Goal: Contribute content: Contribute content

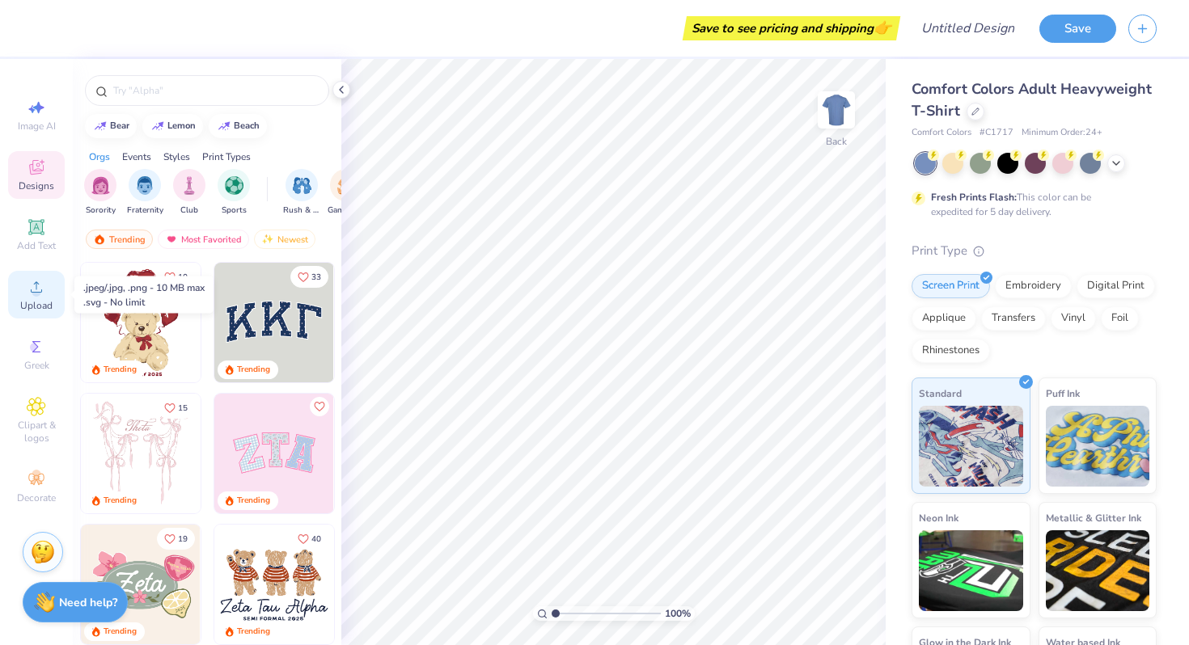
click at [38, 293] on circle at bounding box center [36, 292] width 9 height 9
click at [27, 302] on span "Upload" at bounding box center [36, 305] width 32 height 13
click at [41, 354] on icon at bounding box center [36, 346] width 19 height 19
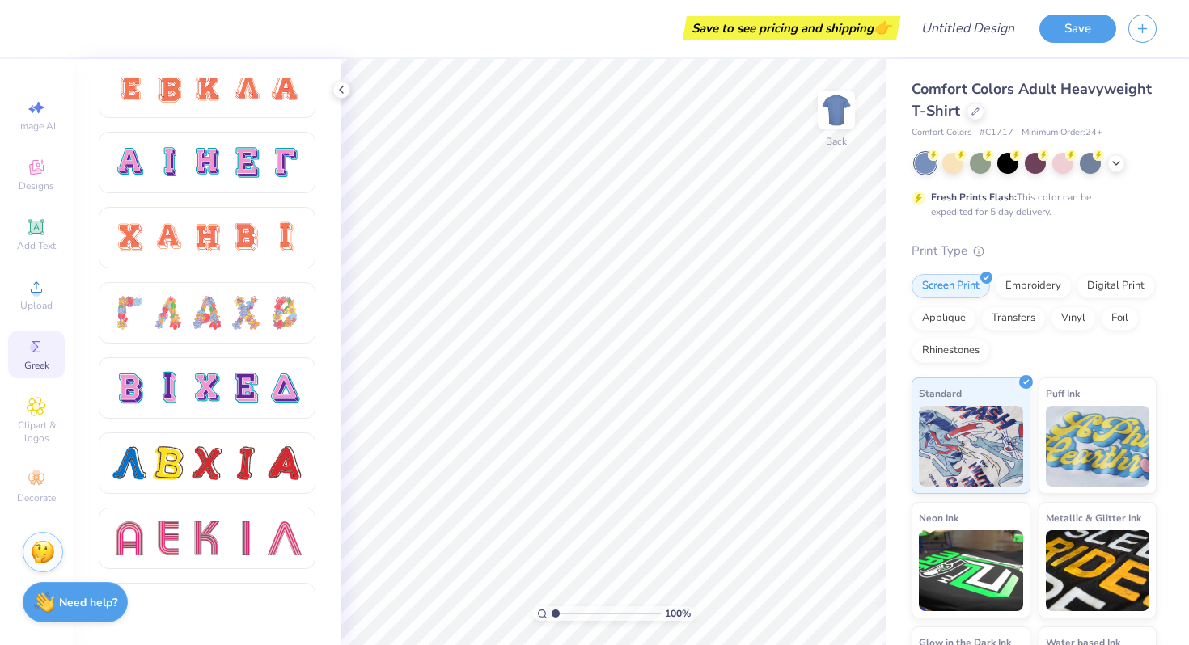
scroll to position [1097, 0]
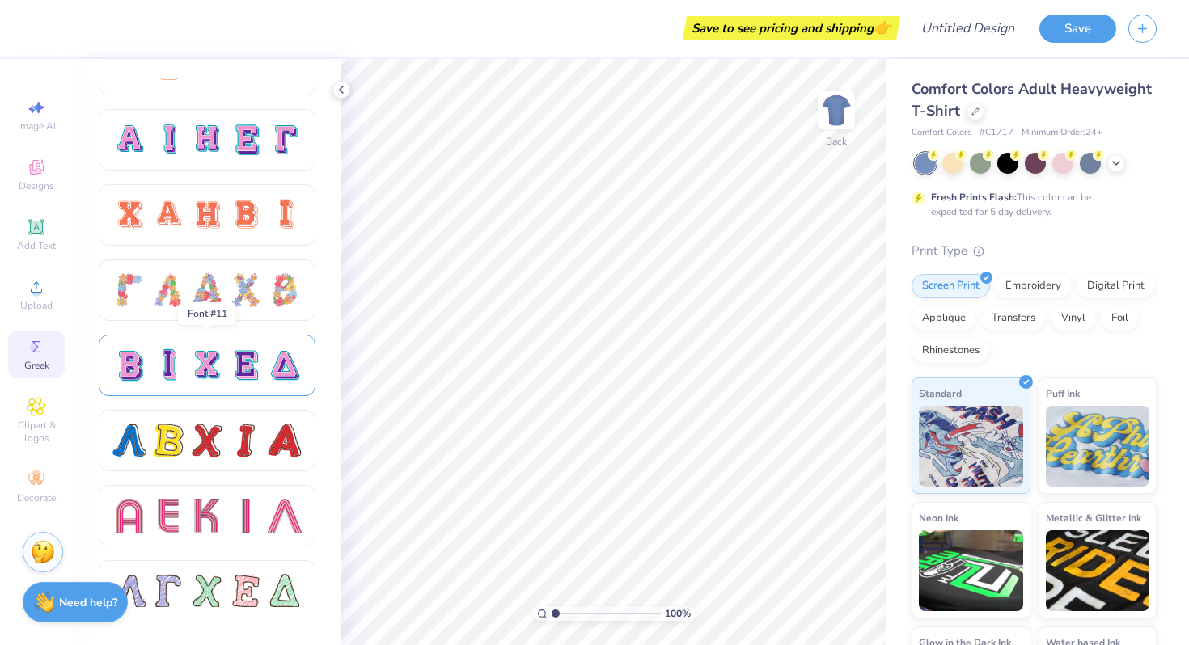
click at [285, 366] on div at bounding box center [285, 365] width 34 height 34
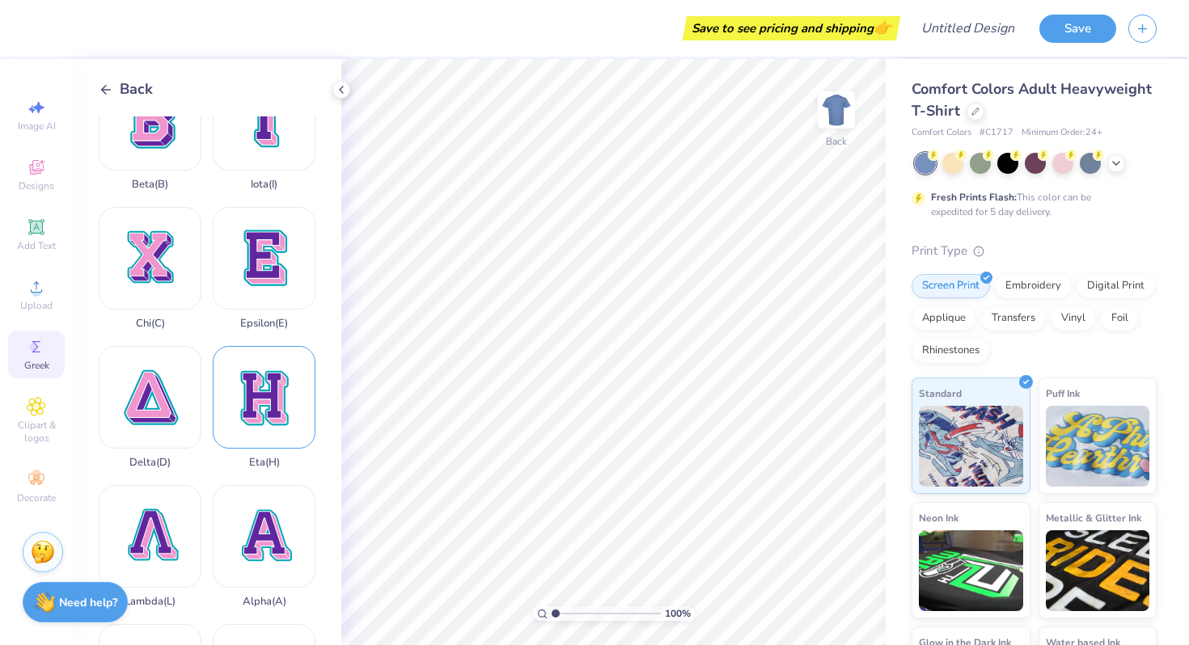
scroll to position [57, 0]
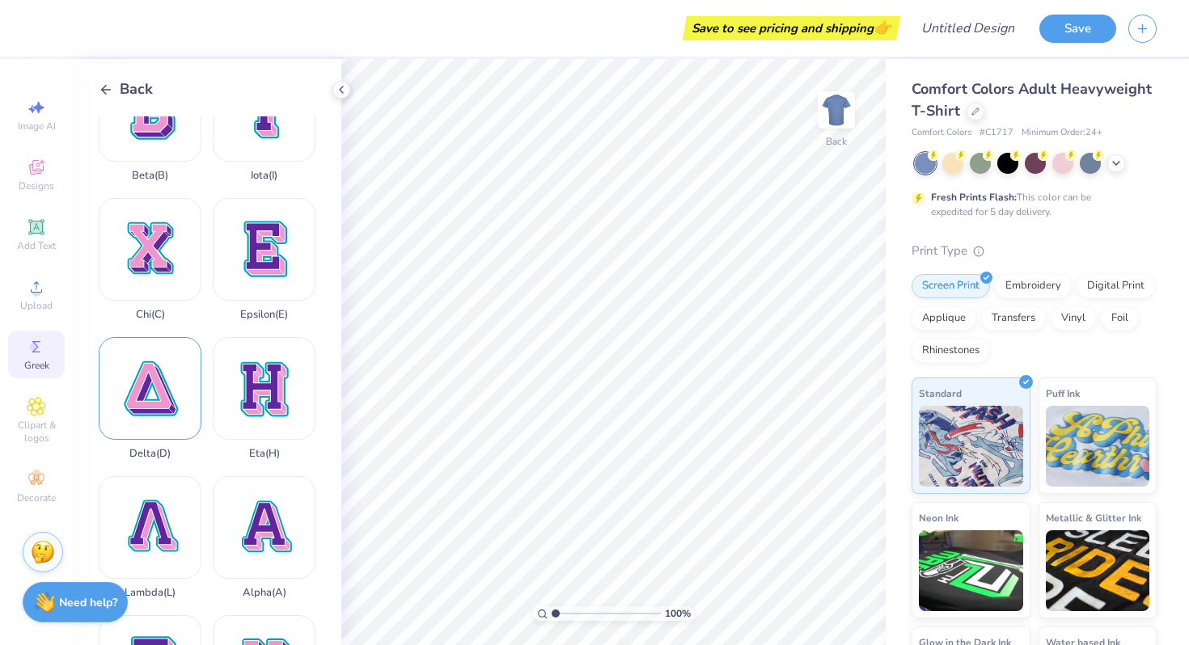
click at [146, 399] on div "Delta ( D )" at bounding box center [150, 398] width 103 height 123
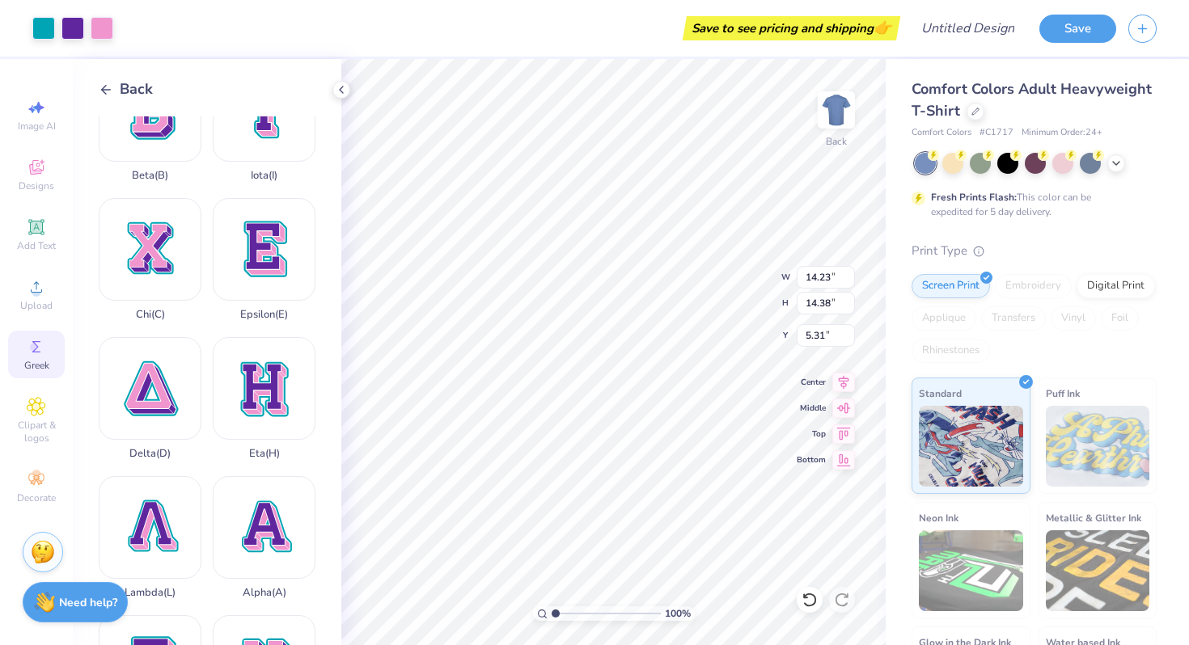
type input "6.98"
type input "7.06"
type input "6.04"
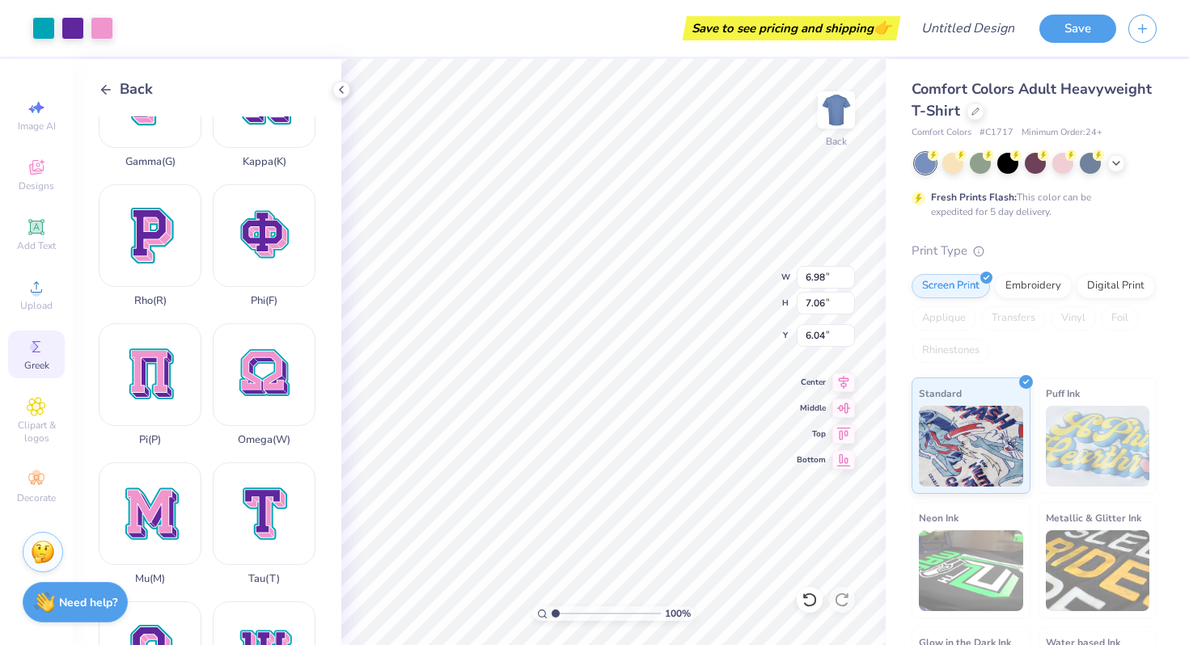
scroll to position [629, 0]
click at [260, 364] on div "Omega ( W )" at bounding box center [264, 383] width 103 height 123
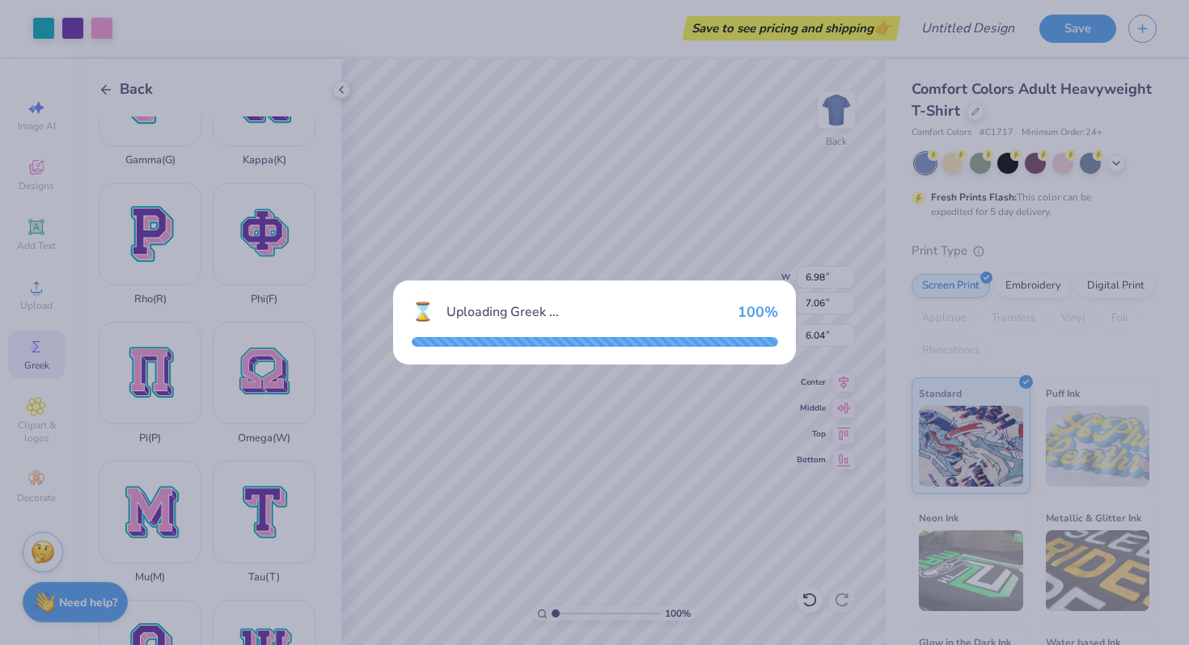
type input "14.23"
type input "13.24"
type input "5.88"
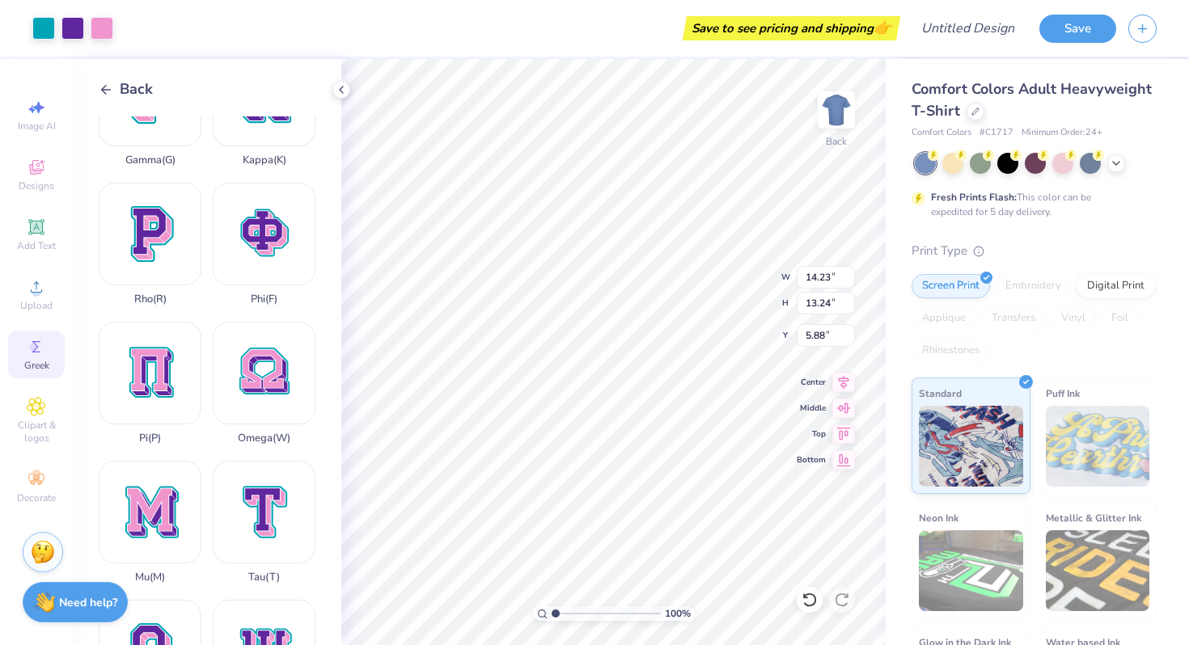
type input "6.96"
type input "6.47"
type input "6.03"
type input "6.98"
type input "7.06"
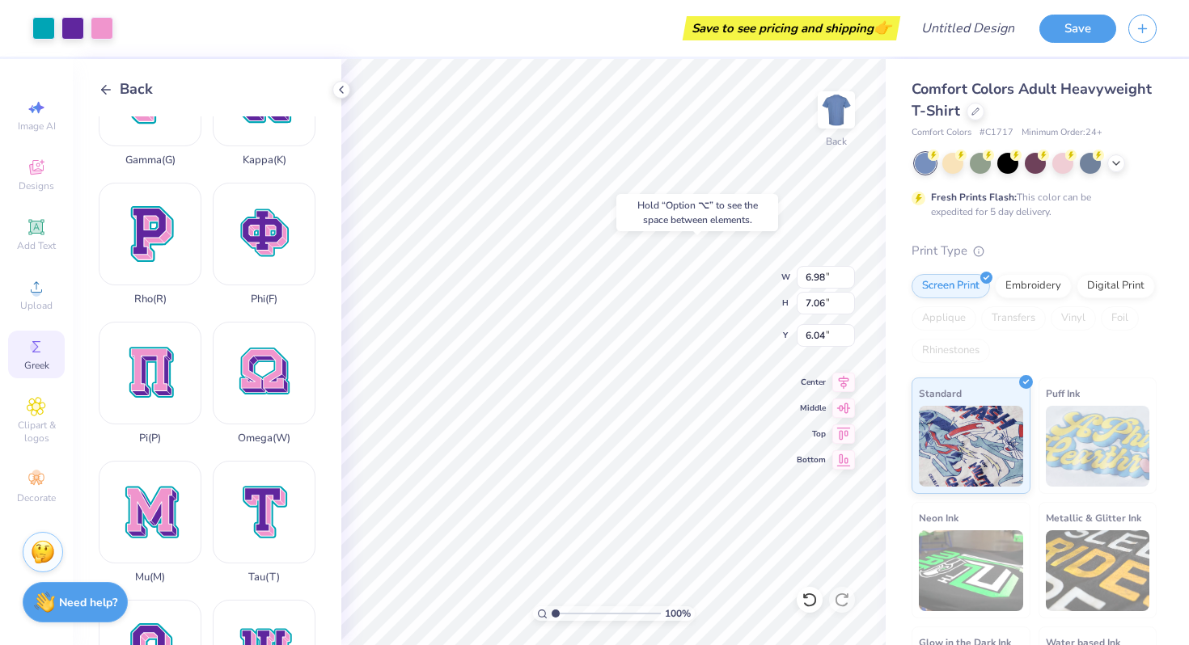
type input "6.03"
type input "5.82"
type input "5.88"
type input "5.52"
type input "6.96"
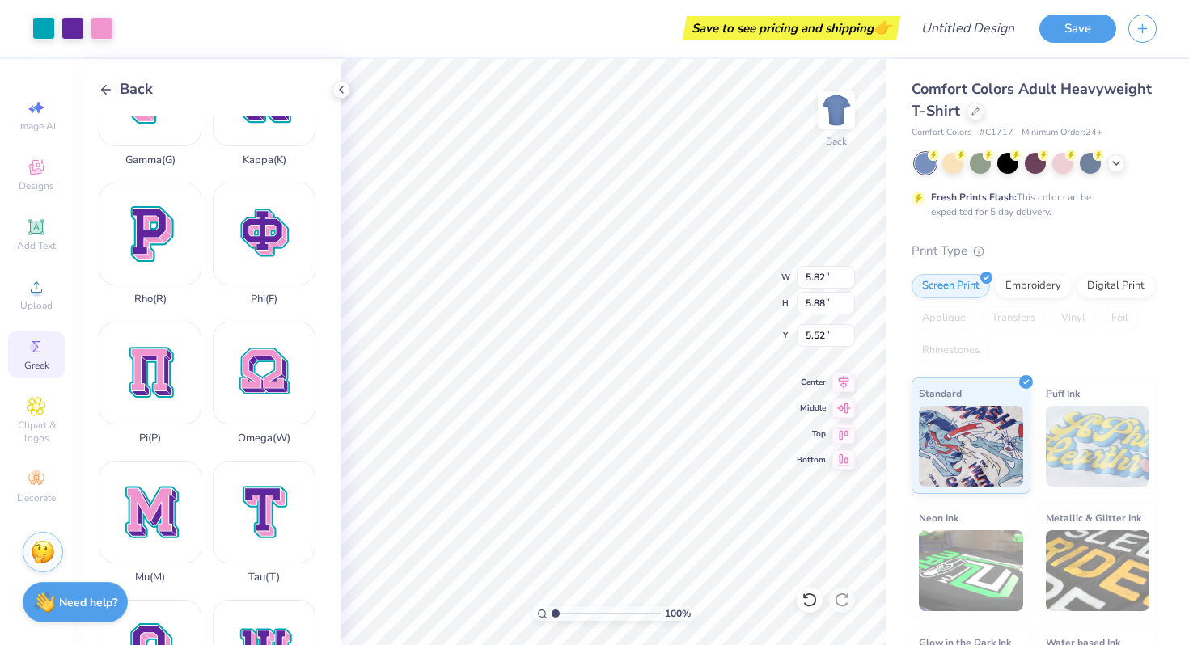
type input "6.47"
type input "6.03"
type input "5.99"
type input "5.57"
type input "5.52"
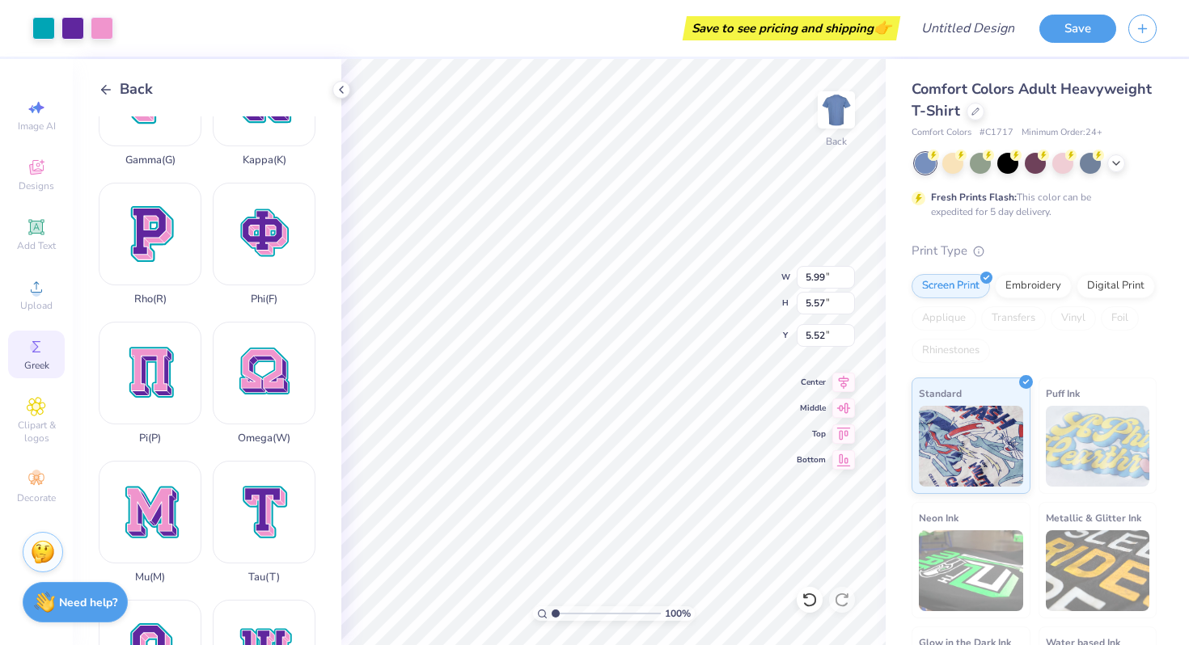
type input "6.11"
type input "5.68"
type input "6.34"
type input "5.89"
type input "4.60"
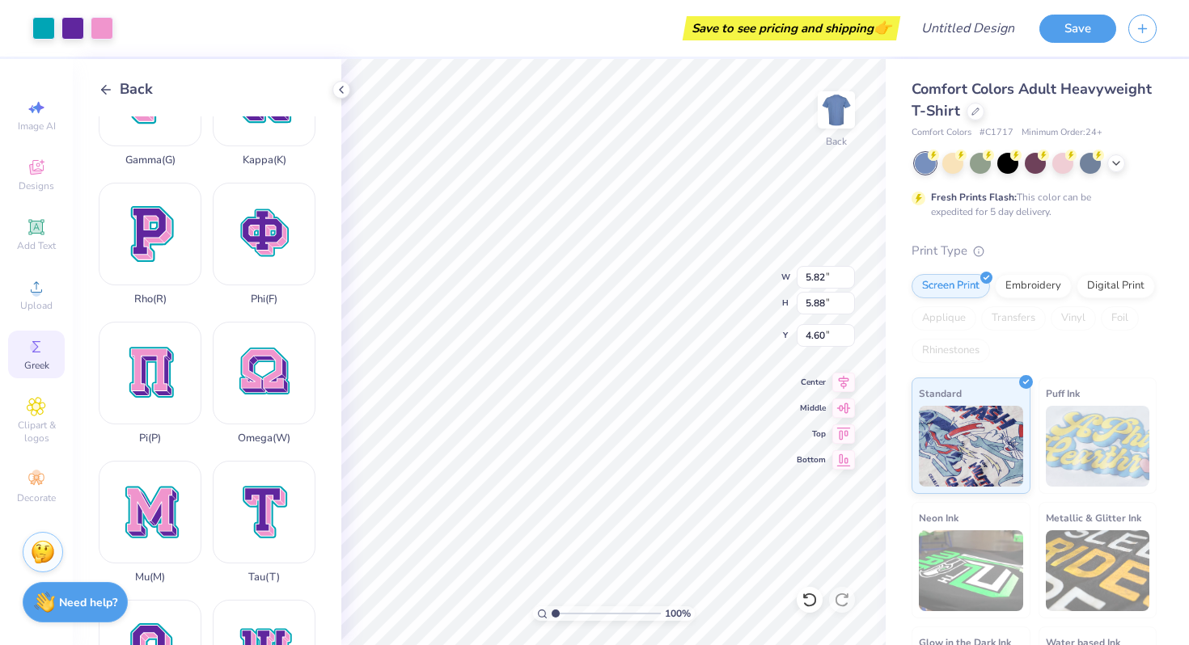
type input "5.04"
type input "5.09"
type input "5.39"
type input "6.34"
type input "5.89"
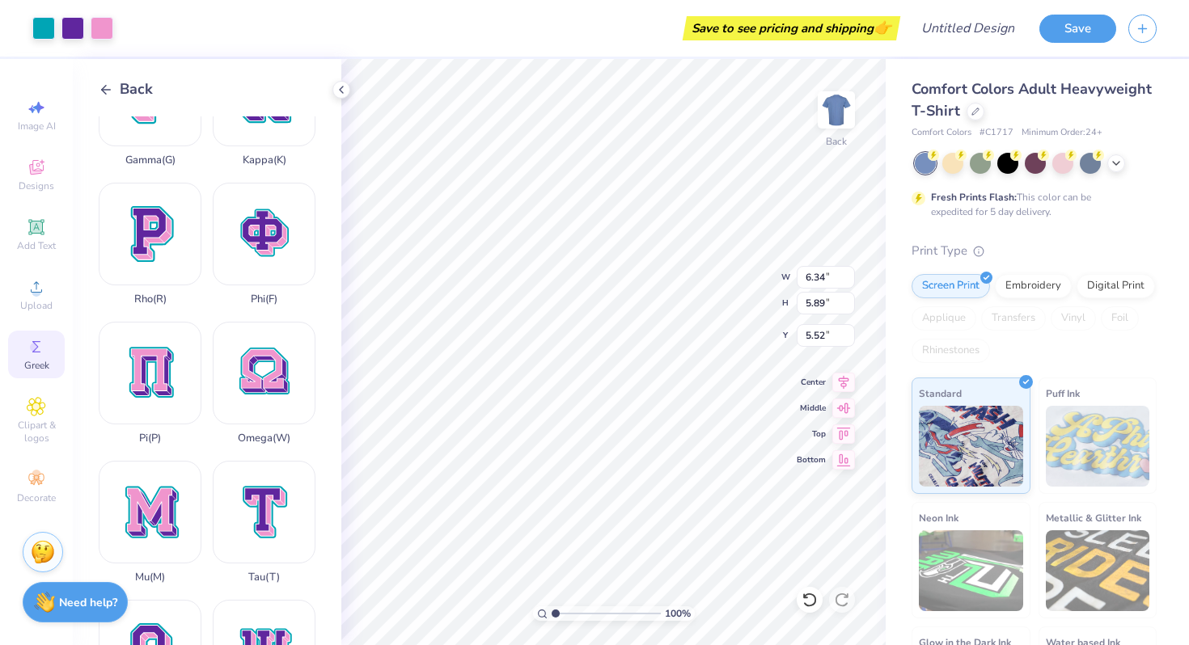
type input "4.58"
type input "5.73"
type input "5.33"
type input "5.15"
click at [112, 82] on icon at bounding box center [106, 89] width 15 height 15
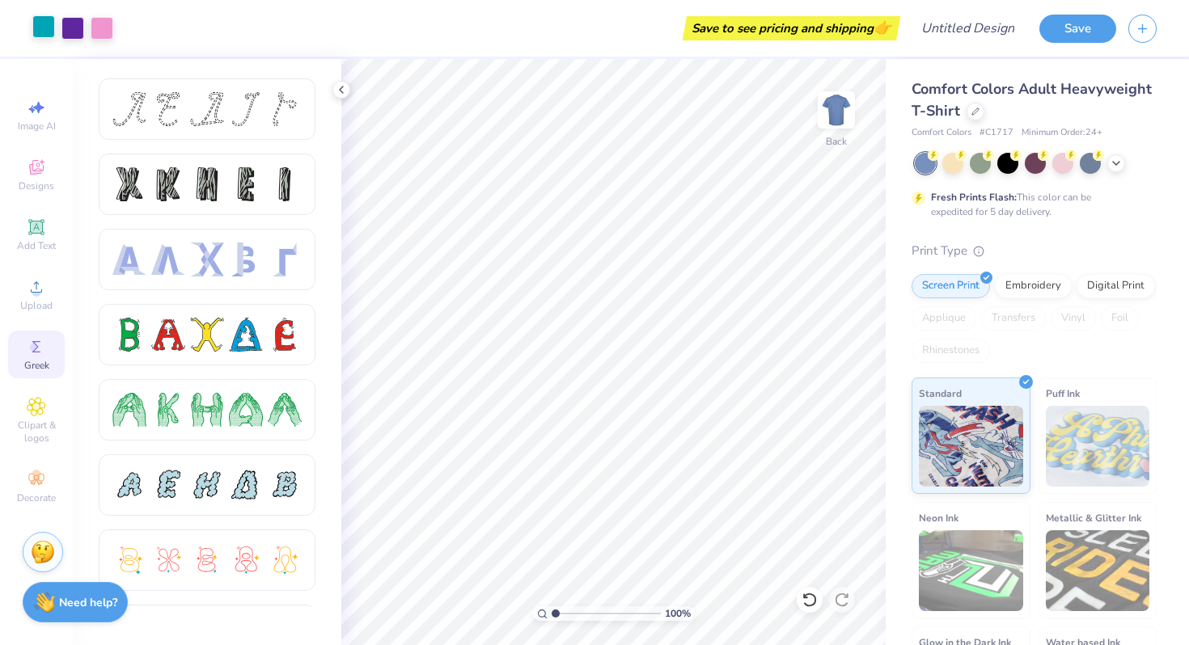
click at [46, 31] on div at bounding box center [43, 26] width 23 height 23
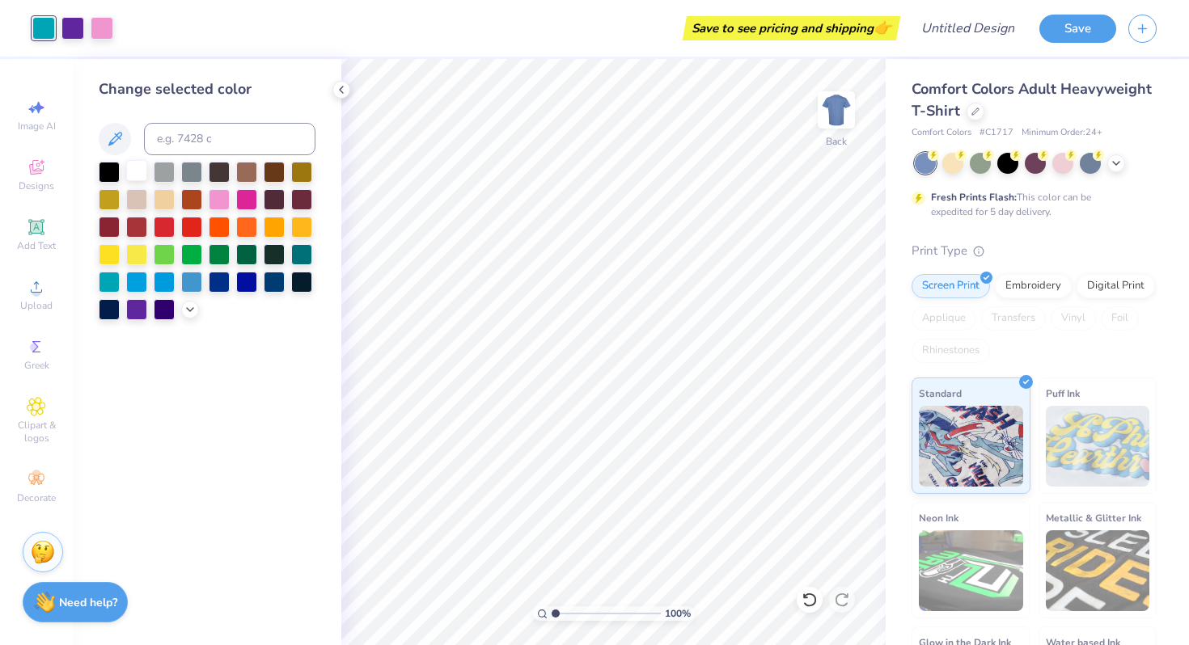
click at [140, 173] on div at bounding box center [136, 170] width 21 height 21
click at [73, 23] on div at bounding box center [72, 26] width 23 height 23
click at [133, 165] on div at bounding box center [136, 170] width 21 height 21
click at [71, 25] on div at bounding box center [72, 26] width 23 height 23
click at [133, 169] on div at bounding box center [136, 170] width 21 height 21
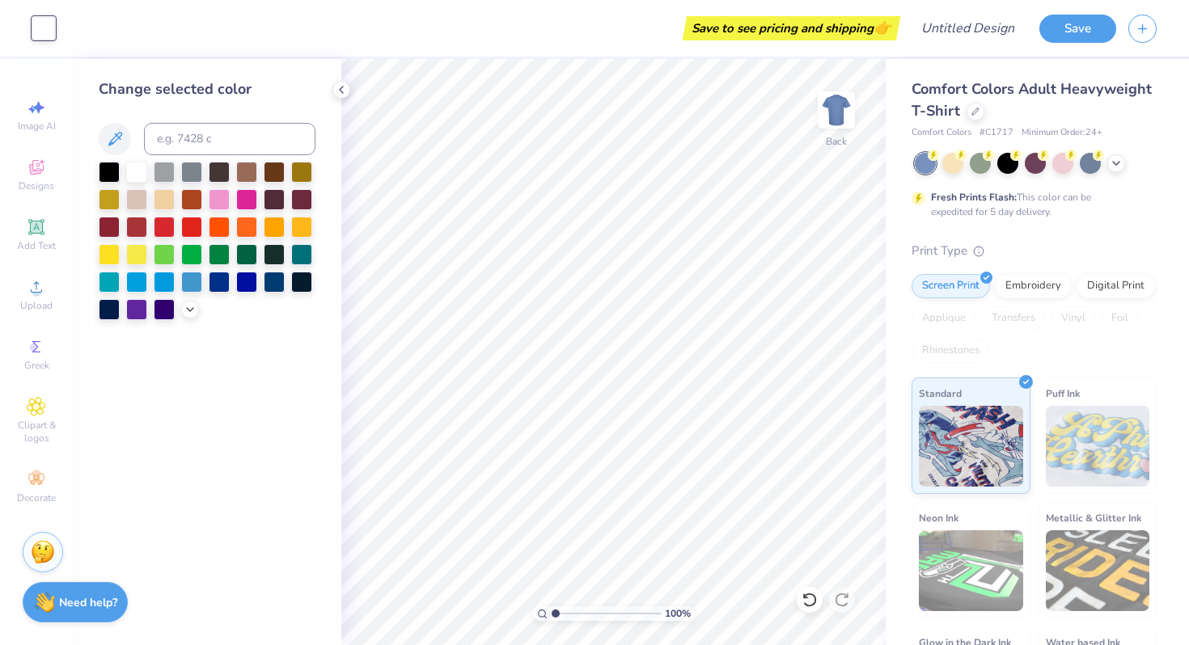
click at [266, 397] on div "Change selected color" at bounding box center [207, 352] width 268 height 586
click at [37, 351] on icon at bounding box center [36, 346] width 19 height 19
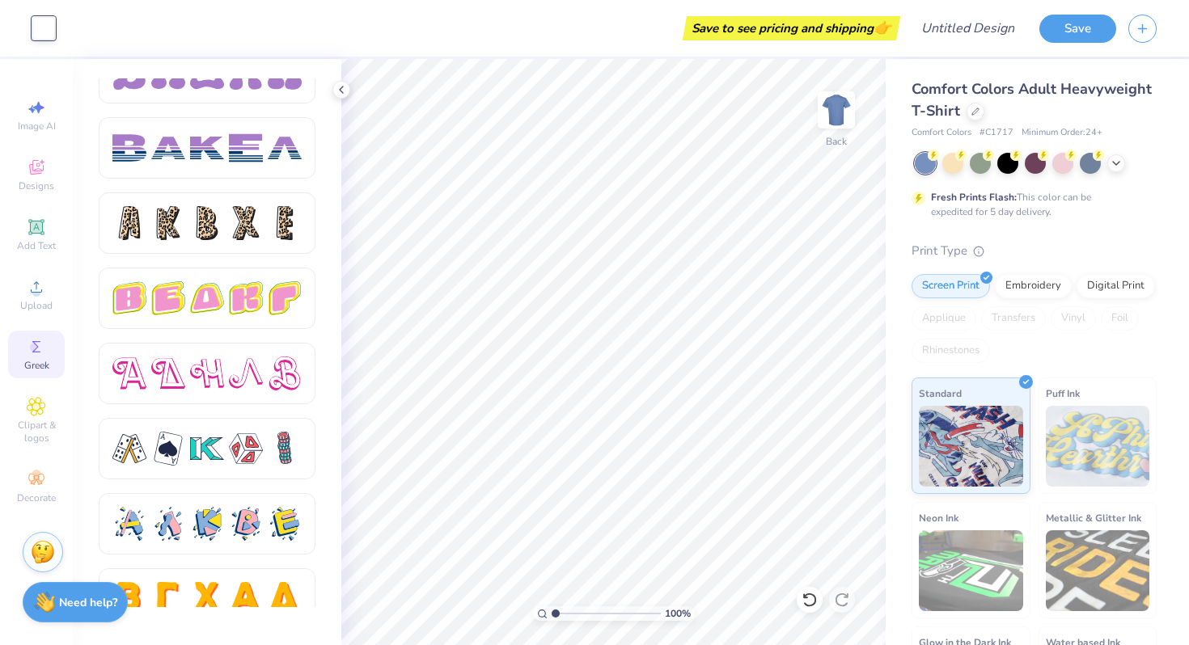
scroll to position [2704, 0]
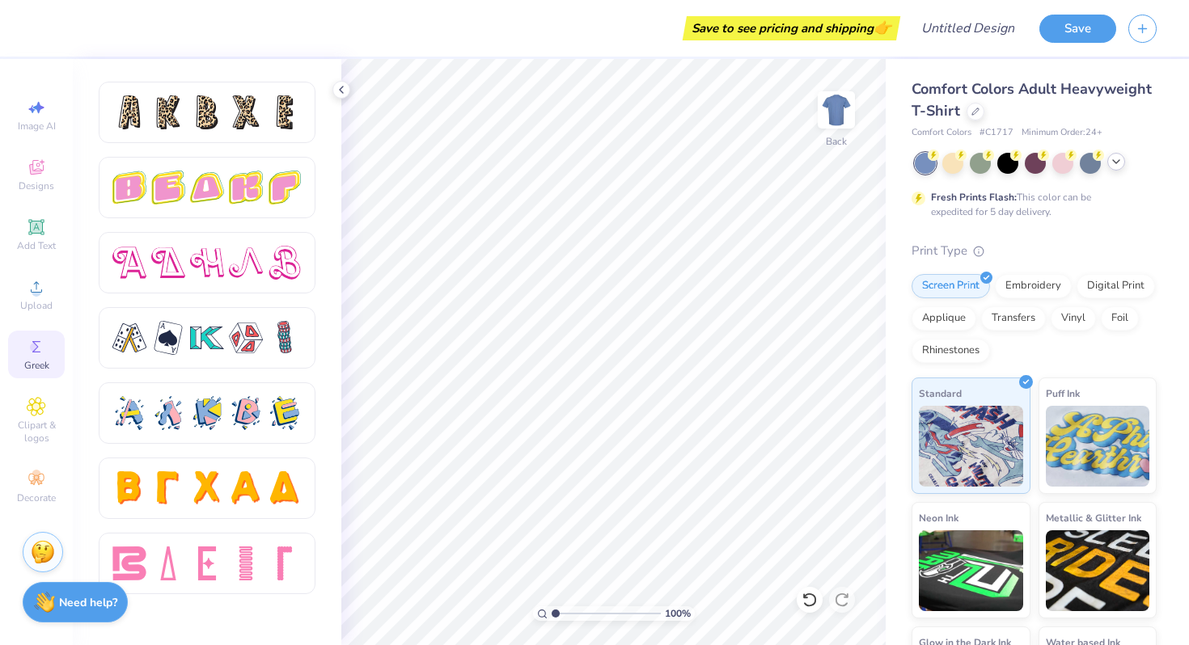
click at [1117, 163] on icon at bounding box center [1115, 161] width 13 height 13
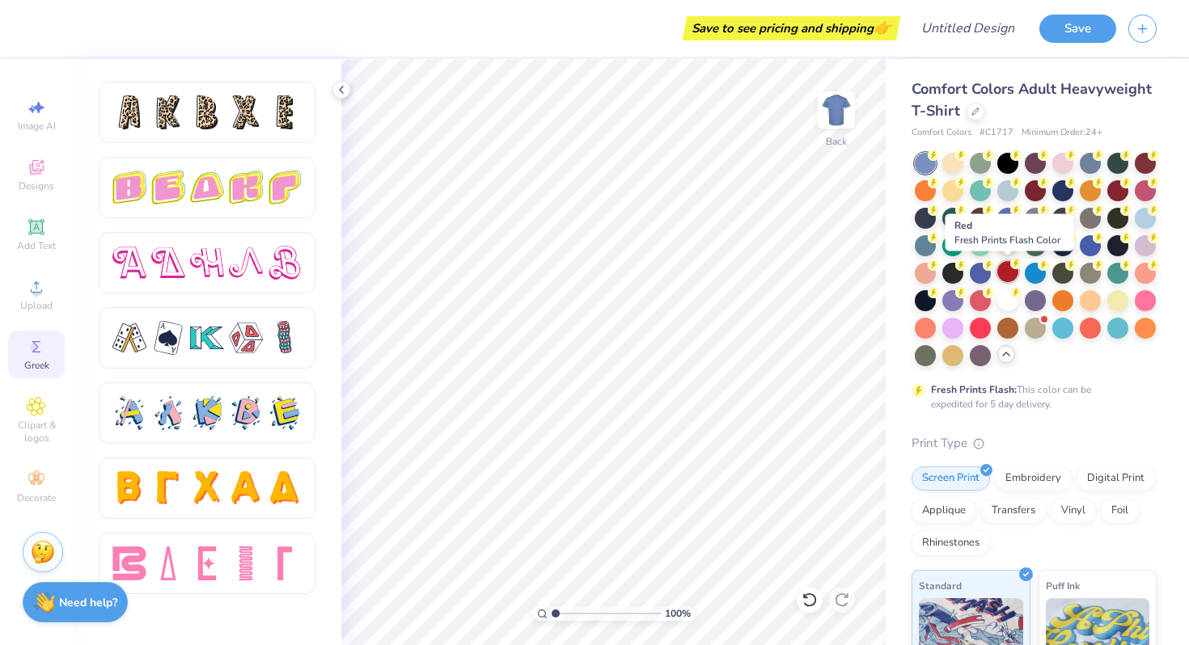
click at [1007, 271] on div at bounding box center [1007, 271] width 21 height 21
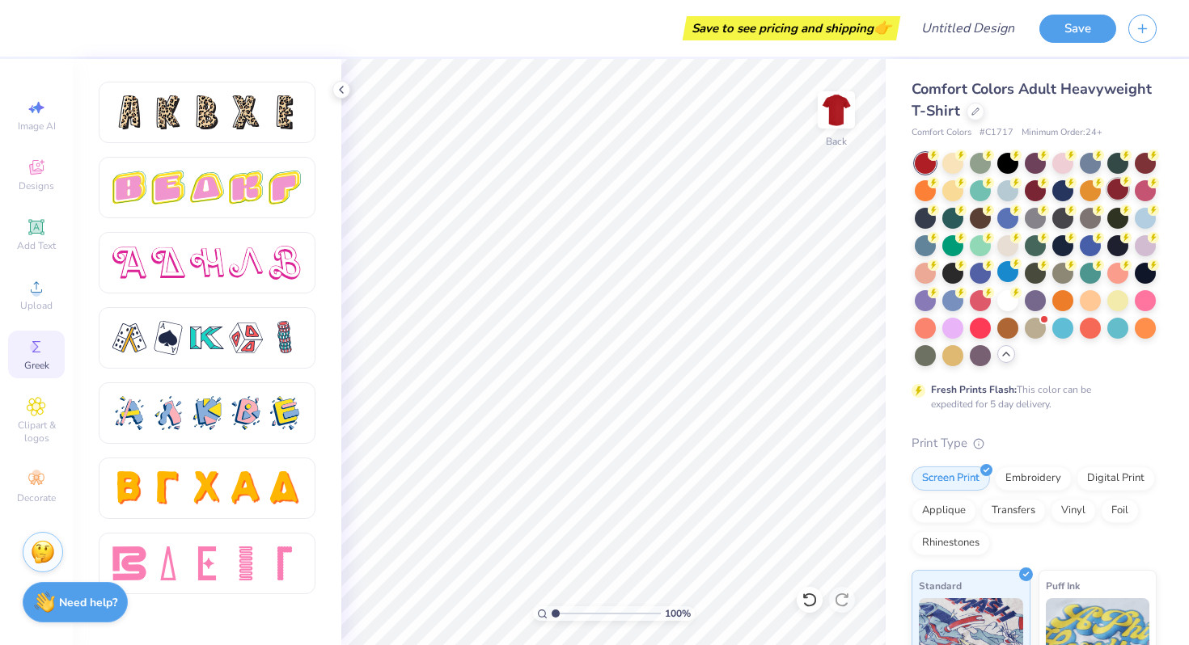
click at [1120, 192] on div at bounding box center [1117, 189] width 21 height 21
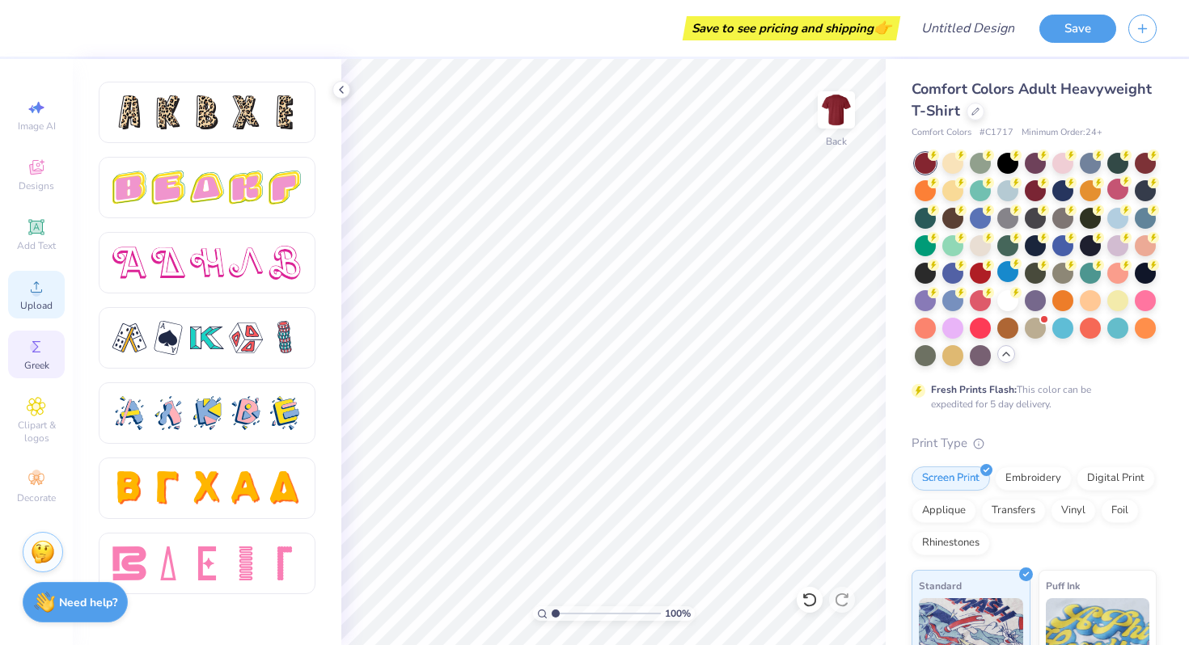
click at [40, 298] on div "Upload" at bounding box center [36, 295] width 57 height 48
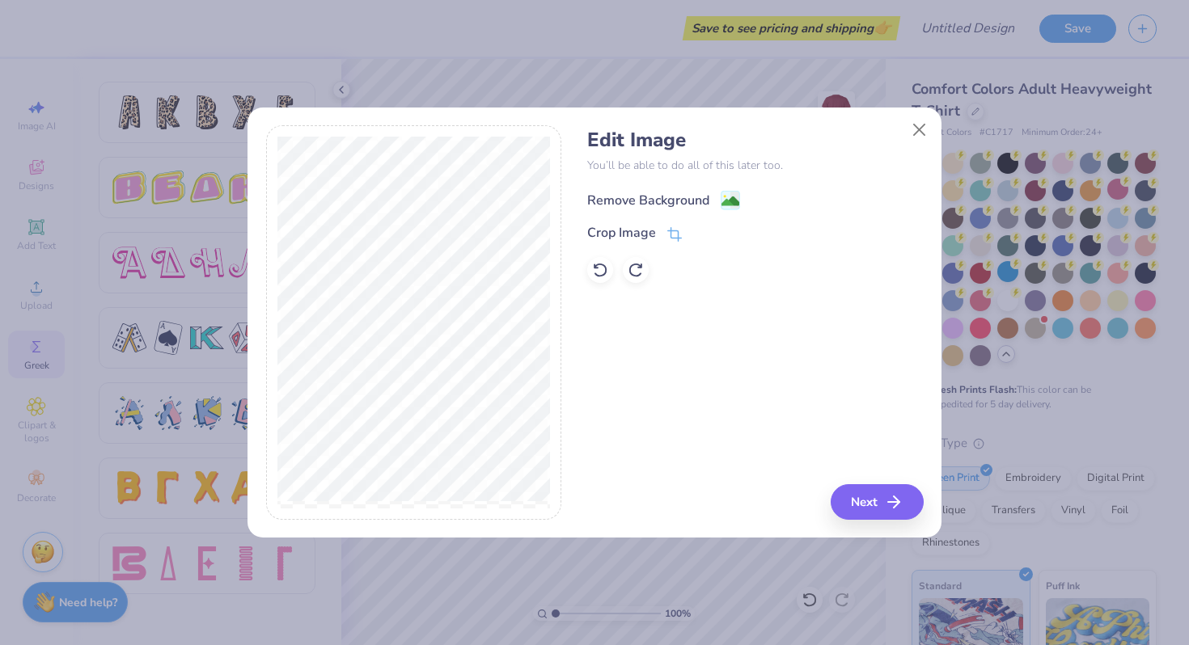
click at [690, 195] on div "Remove Background" at bounding box center [648, 200] width 122 height 19
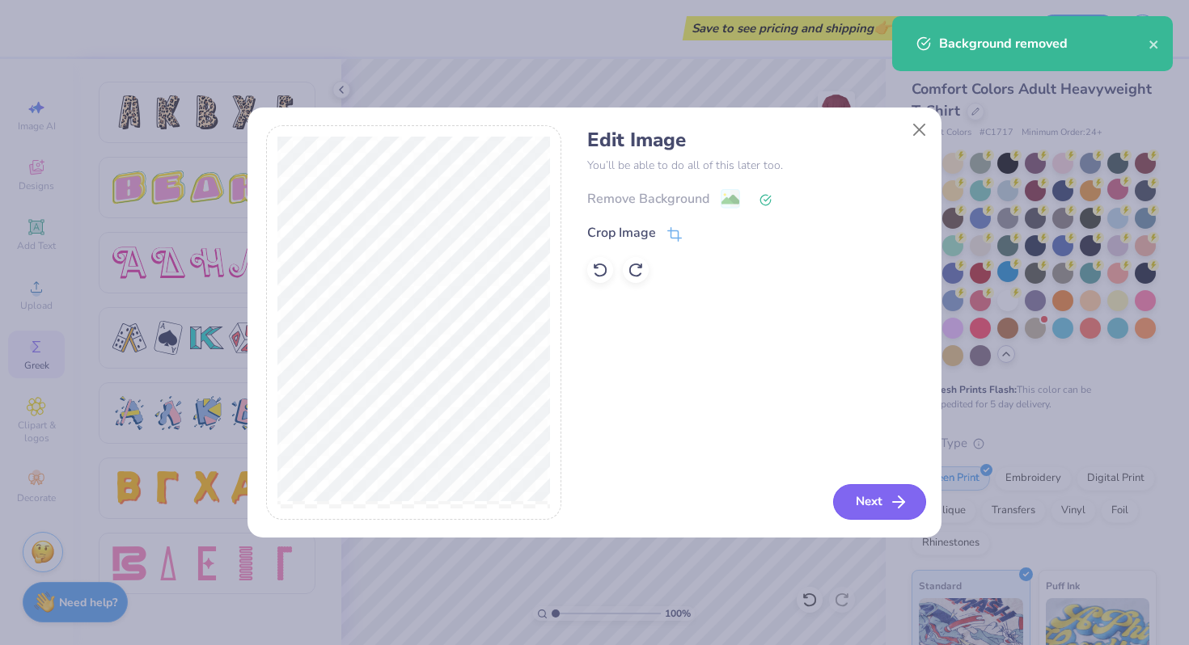
click at [877, 500] on button "Next" at bounding box center [879, 502] width 93 height 36
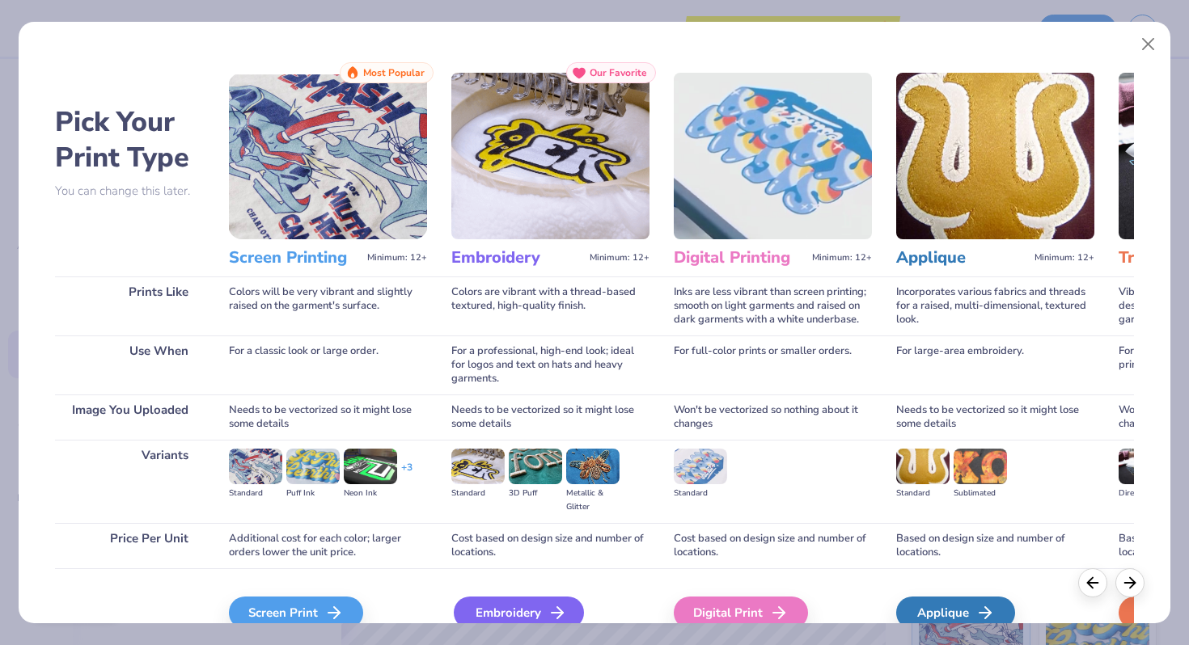
click at [489, 612] on div "Embroidery" at bounding box center [519, 613] width 130 height 32
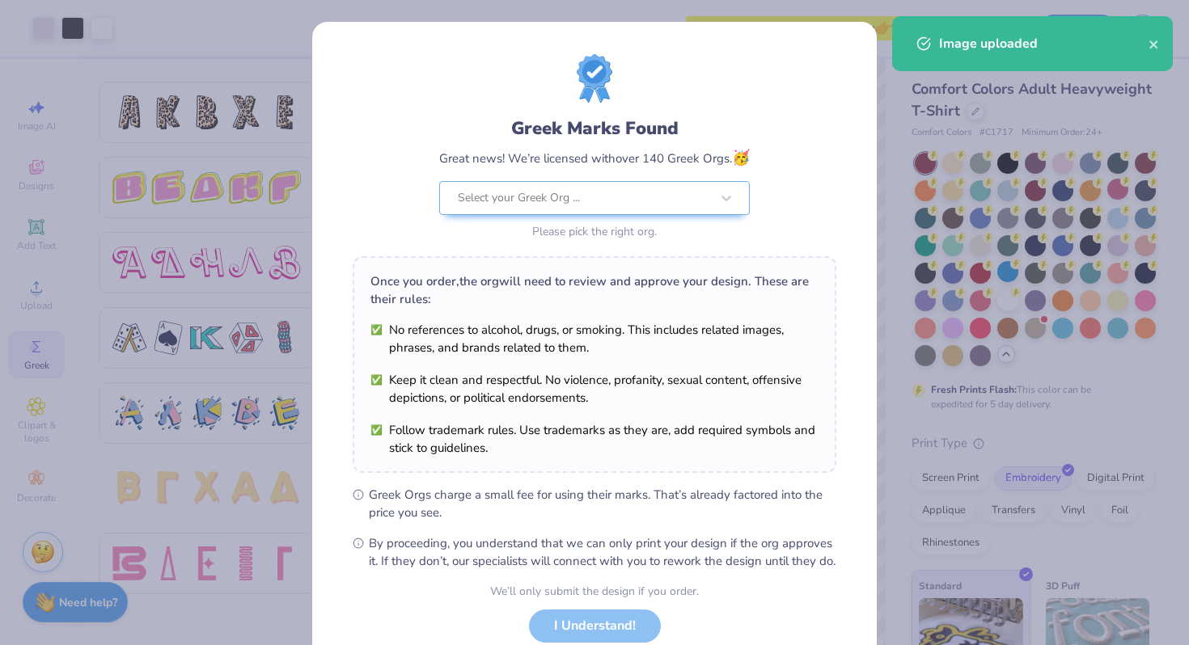
click at [635, 316] on body "Art colors Save to see pricing and shipping 👉 Design Title Save Image AI Design…" at bounding box center [594, 322] width 1189 height 645
type input "5.63"
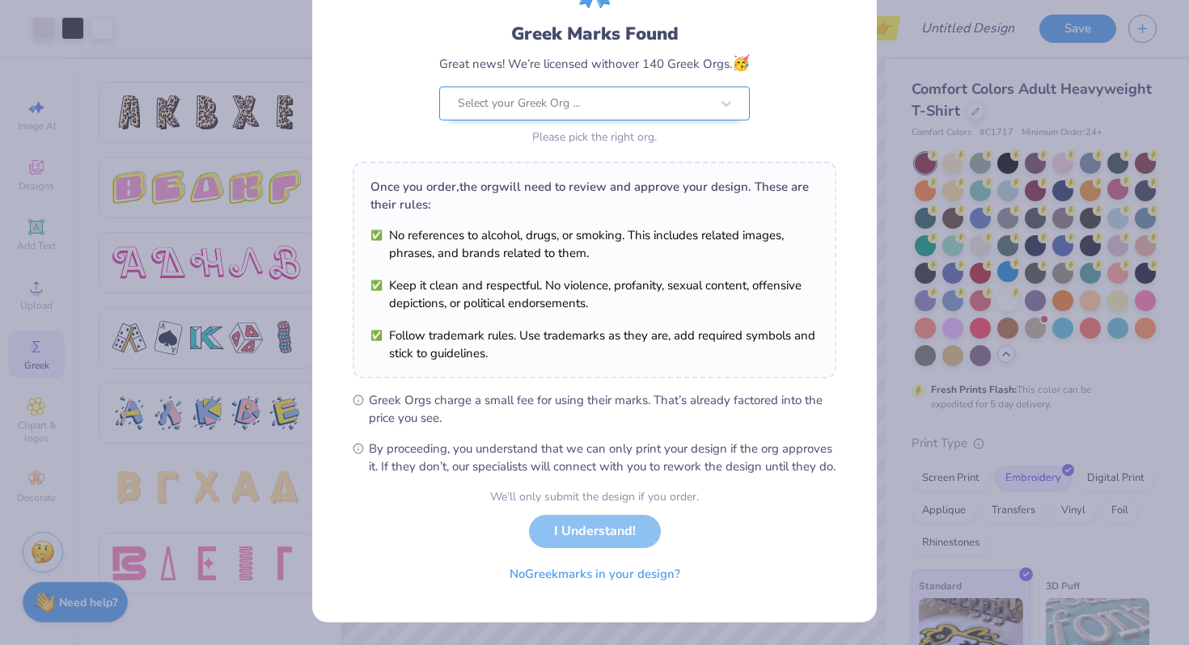
click at [602, 90] on div "Greek Marks Found Great news! We’re licensed with over 140 Greek Orgs. 🥳 Select…" at bounding box center [594, 54] width 483 height 189
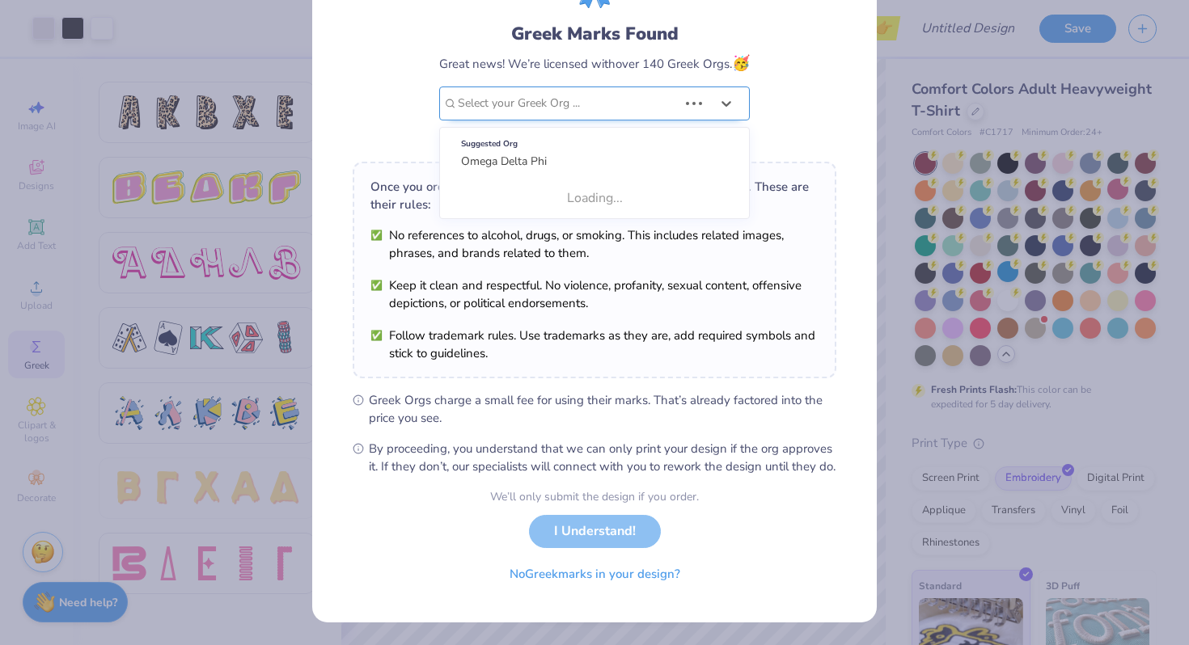
scroll to position [0, 0]
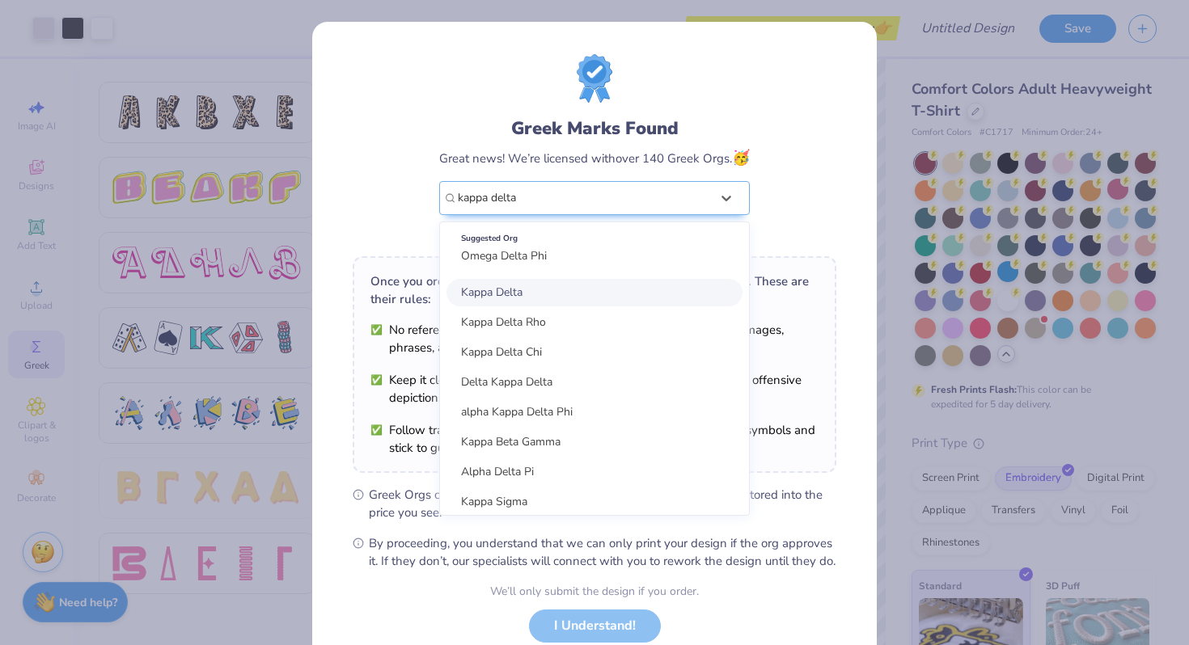
click at [558, 295] on div "Kappa Delta" at bounding box center [594, 292] width 296 height 27
type input "kappa delta"
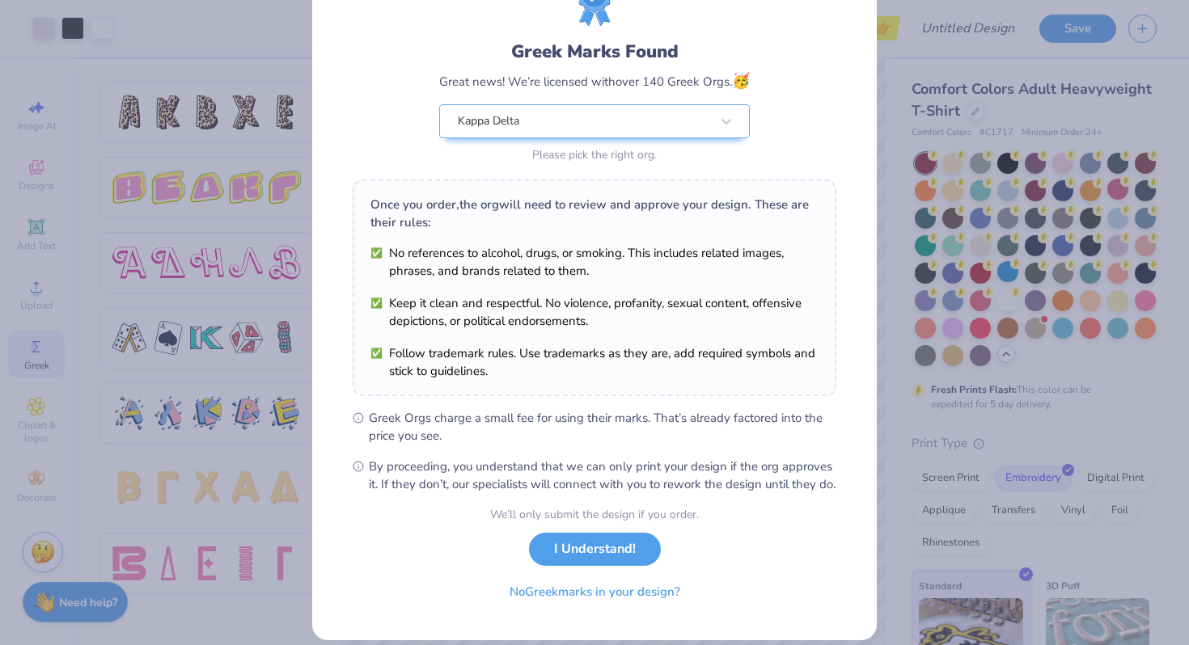
scroll to position [110, 0]
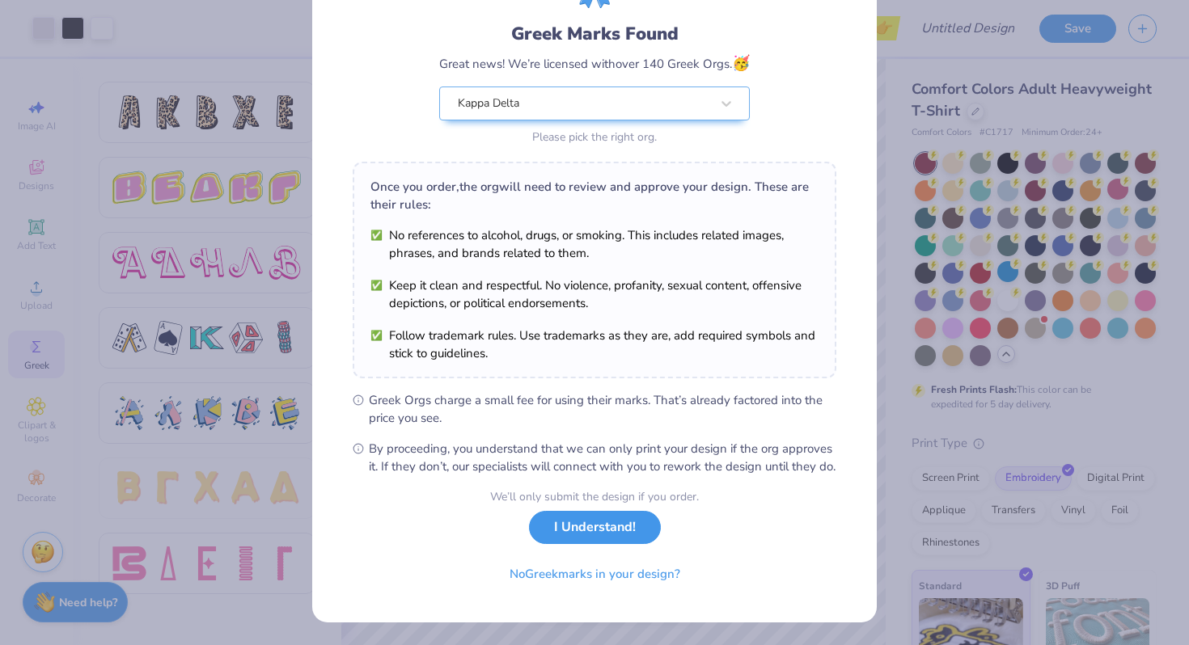
click at [600, 532] on button "I Understand!" at bounding box center [595, 527] width 132 height 33
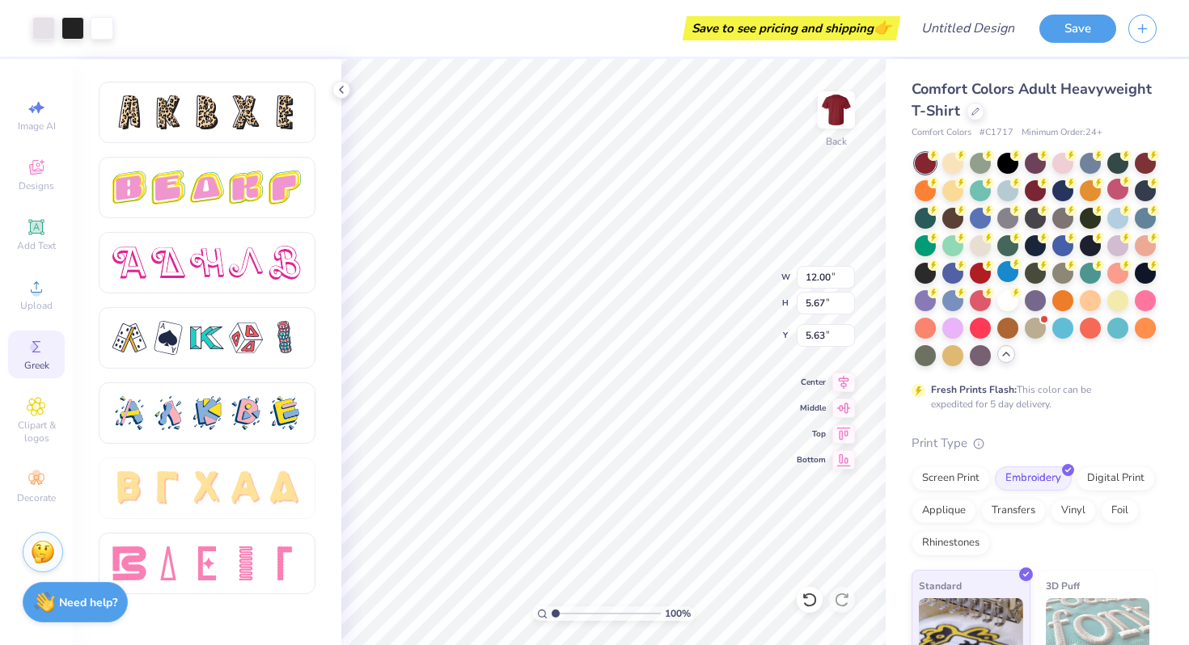
scroll to position [0, 0]
type input "9.74"
type input "4.60"
type input "3.00"
type input "9.63"
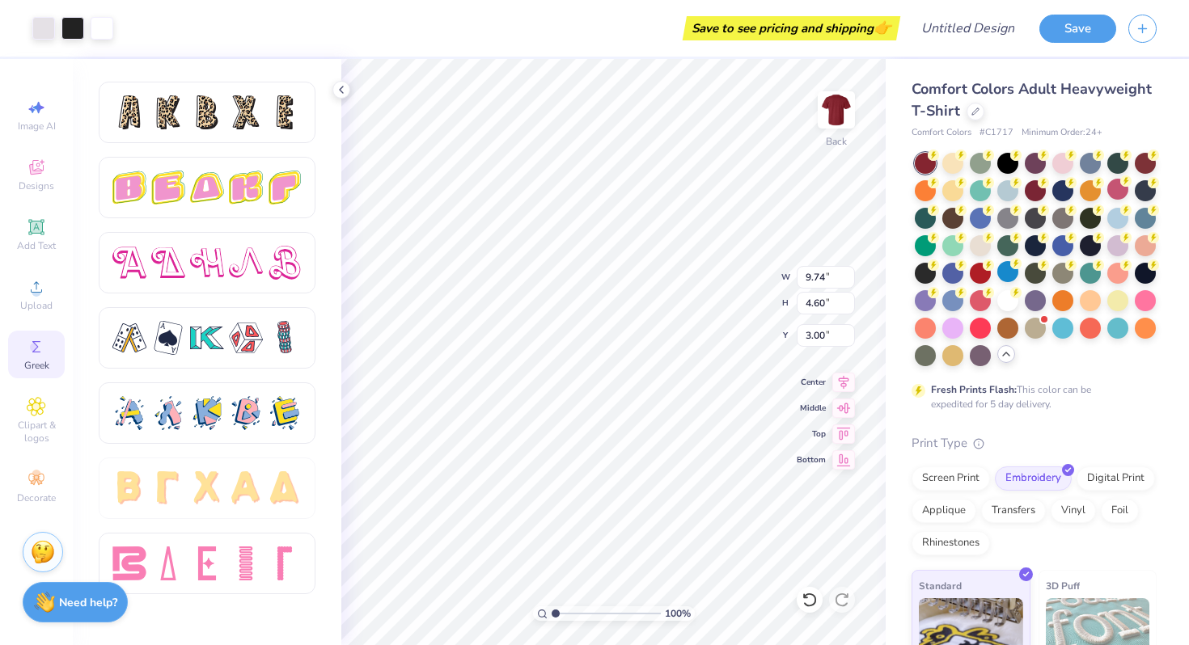
type input "4.55"
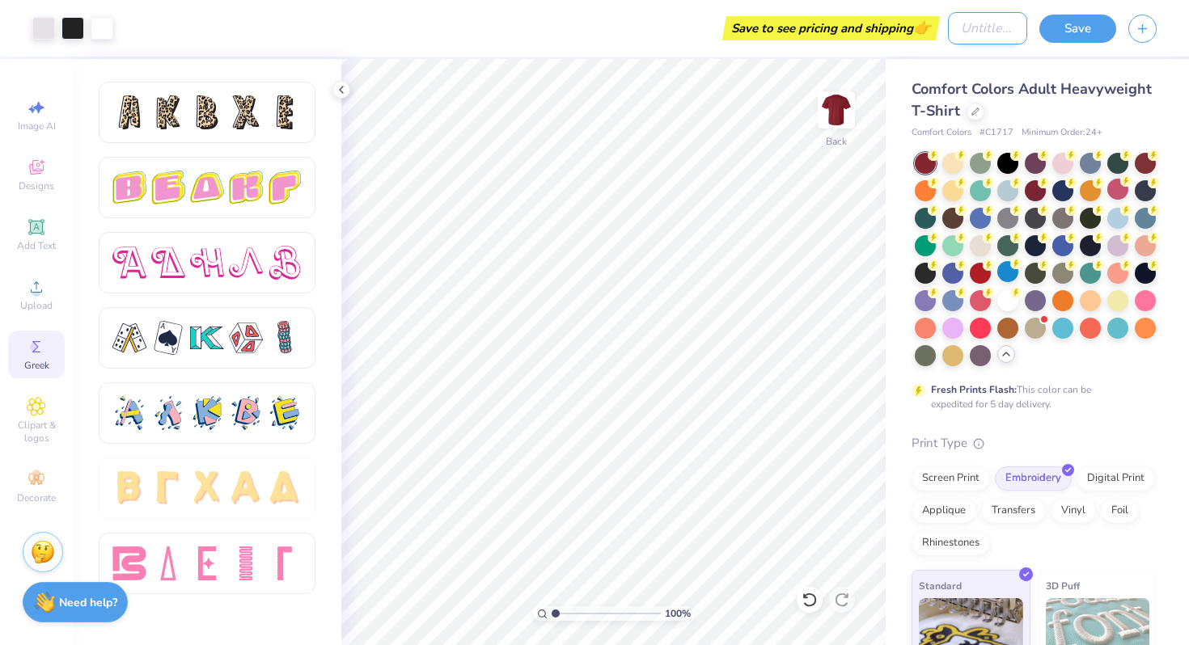
click at [973, 33] on input "Design Title" at bounding box center [987, 28] width 79 height 32
click at [975, 25] on input "[PERSON_NAME]" at bounding box center [987, 28] width 79 height 32
type input "[PERSON_NAME] Shirt"
click at [1066, 101] on div "Comfort Colors Adult Heavyweight T-Shirt" at bounding box center [1033, 100] width 245 height 44
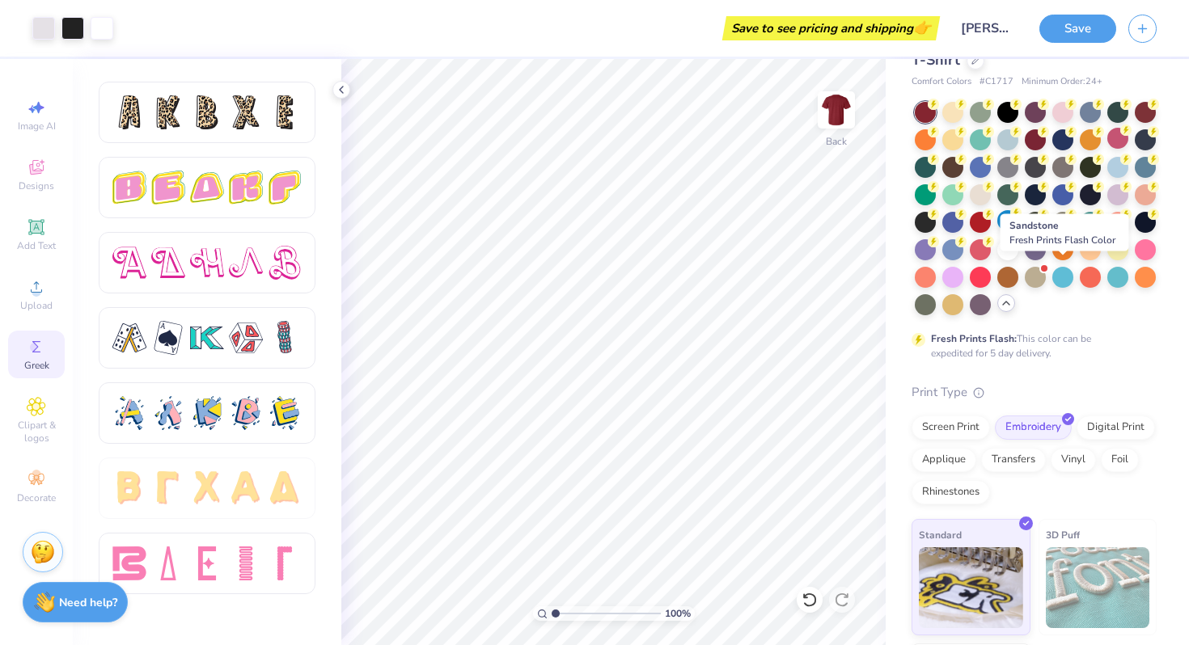
scroll to position [0, 0]
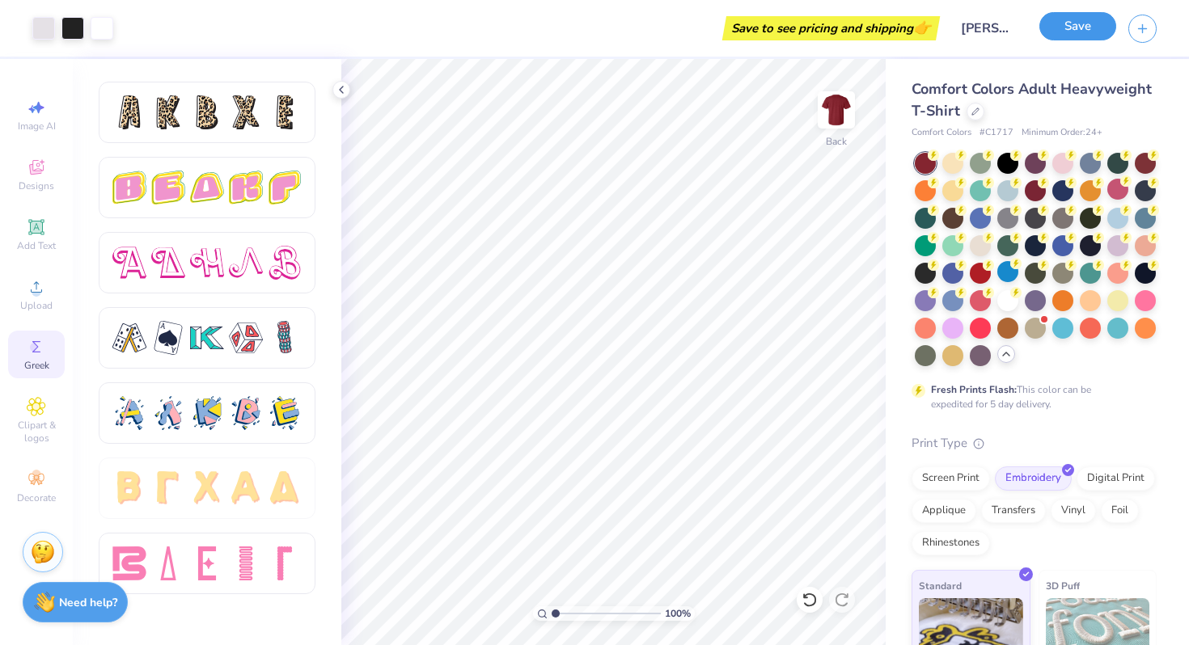
click at [1084, 31] on button "Save" at bounding box center [1077, 26] width 77 height 28
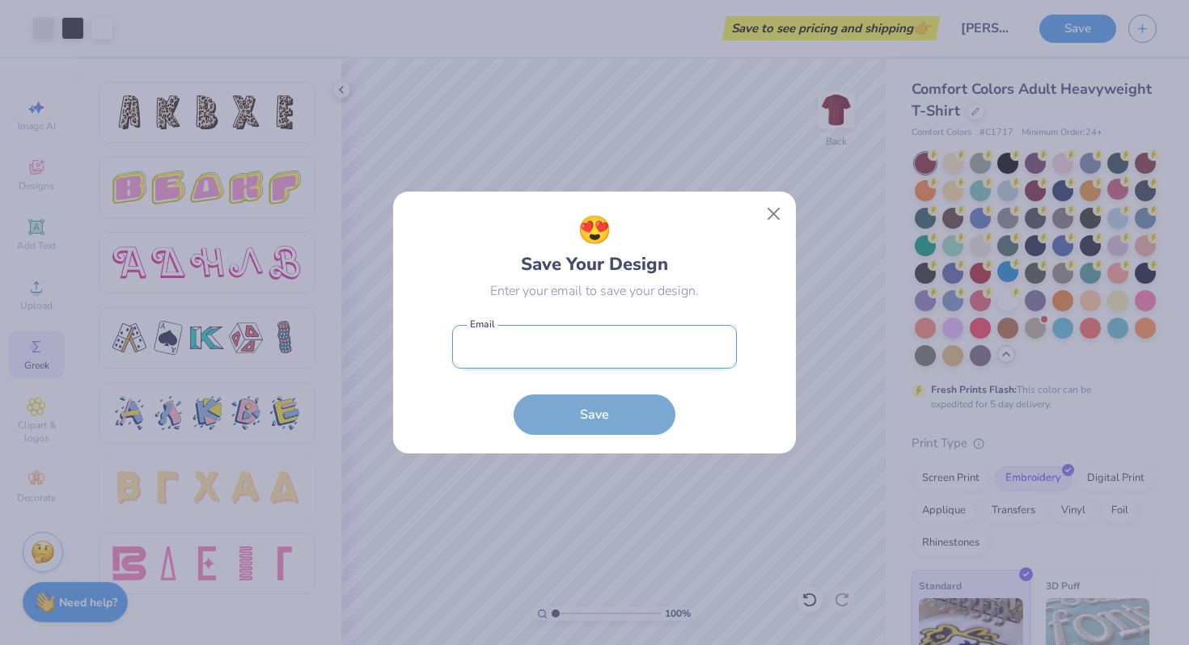
click at [620, 354] on input "email" at bounding box center [594, 347] width 285 height 44
type input "[EMAIL_ADDRESS][DOMAIN_NAME]"
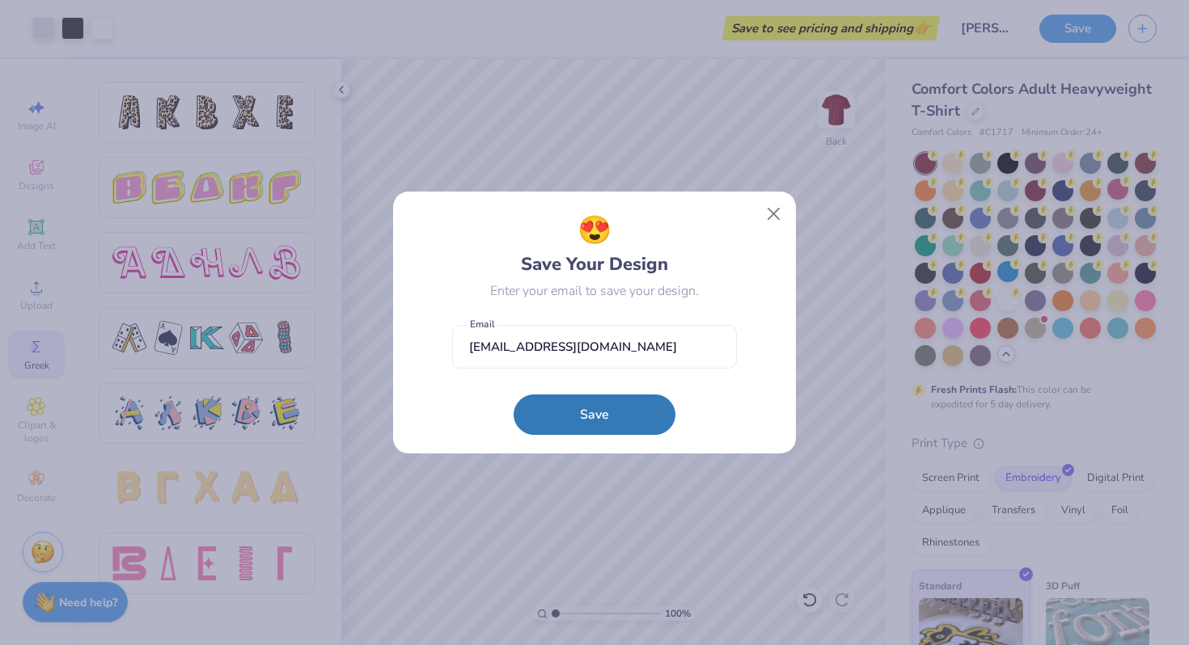
click at [789, 187] on div "😍 Save Your Design Enter your email to save your design. [EMAIL_ADDRESS][DOMAIN…" at bounding box center [594, 322] width 1189 height 645
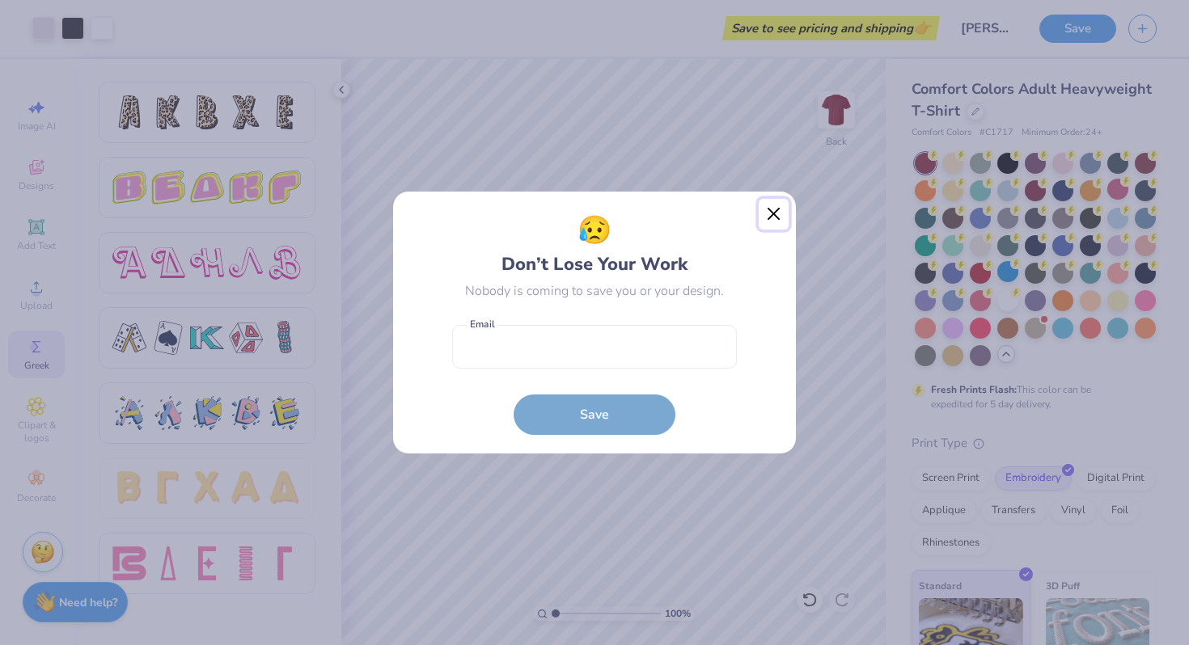
click at [778, 218] on button "Close" at bounding box center [773, 214] width 31 height 31
